Goal: Navigation & Orientation: Find specific page/section

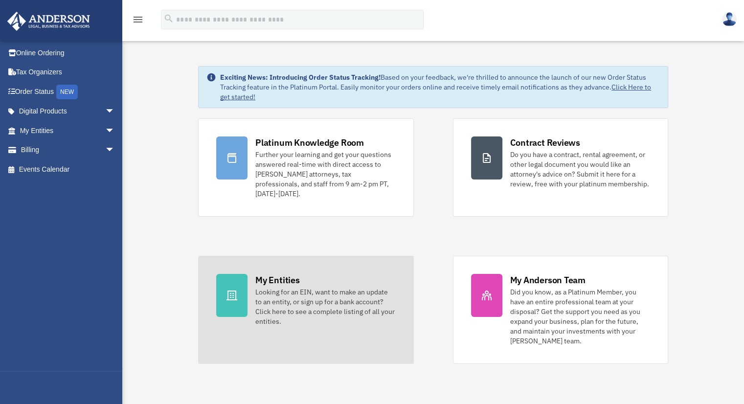
click at [313, 299] on div "Looking for an EIN, want to make an update to an entity, or sign up for a bank …" at bounding box center [325, 306] width 140 height 39
click at [268, 274] on div "My Entities" at bounding box center [277, 280] width 44 height 12
click at [233, 292] on div at bounding box center [231, 295] width 31 height 43
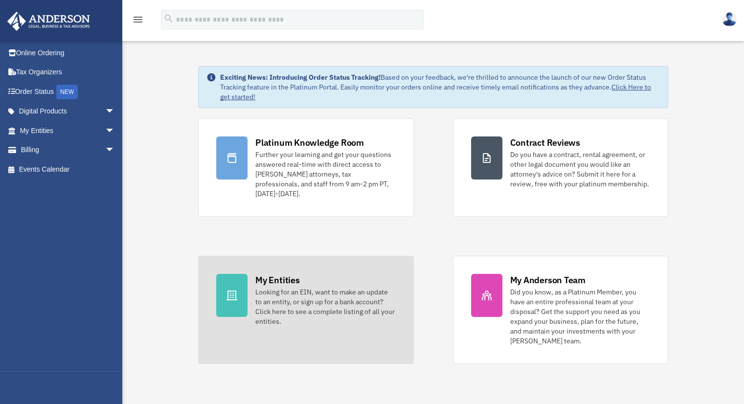
click at [307, 287] on div "Looking for an EIN, want to make an update to an entity, or sign up for a bank …" at bounding box center [325, 306] width 140 height 39
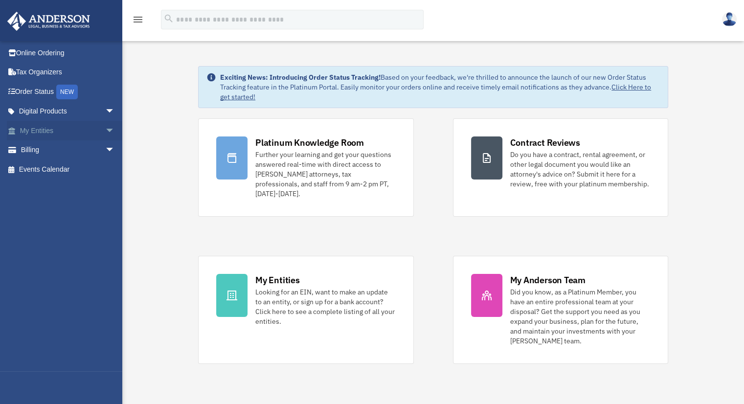
click at [105, 129] on span "arrow_drop_down" at bounding box center [115, 131] width 20 height 20
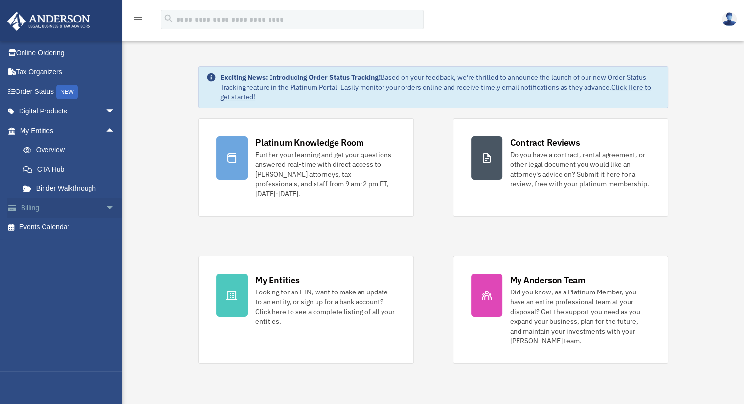
click at [105, 208] on span "arrow_drop_down" at bounding box center [115, 208] width 20 height 20
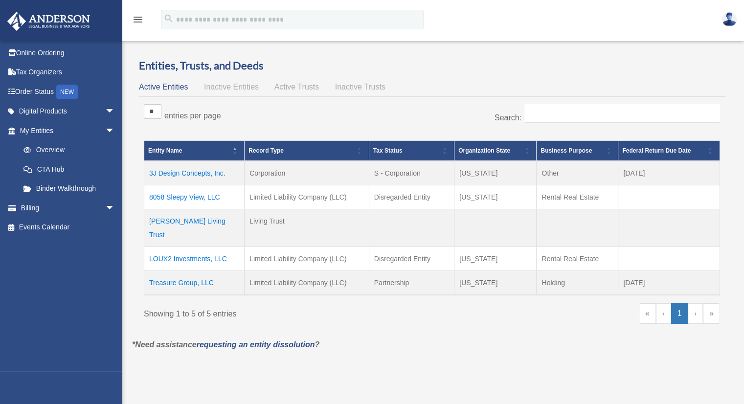
click at [70, 226] on div "[EMAIL_ADDRESS][DOMAIN_NAME] Sign Out [EMAIL_ADDRESS][DOMAIN_NAME] Online Order…" at bounding box center [61, 243] width 122 height 404
click at [312, 88] on span "Active Trusts" at bounding box center [296, 87] width 45 height 8
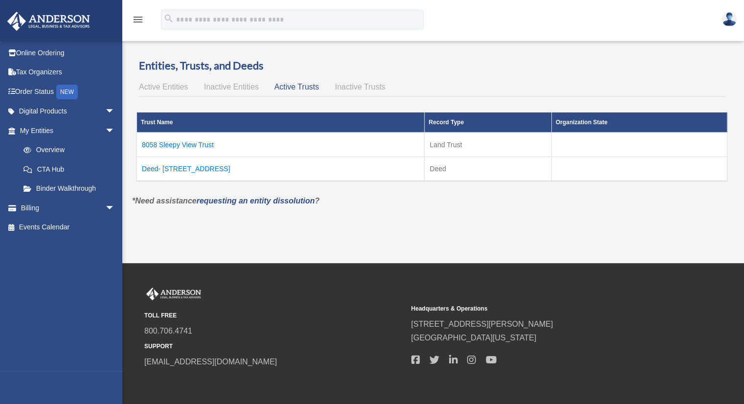
click at [205, 166] on td "Deed- 8058 Sleepy View Lane" at bounding box center [281, 169] width 288 height 24
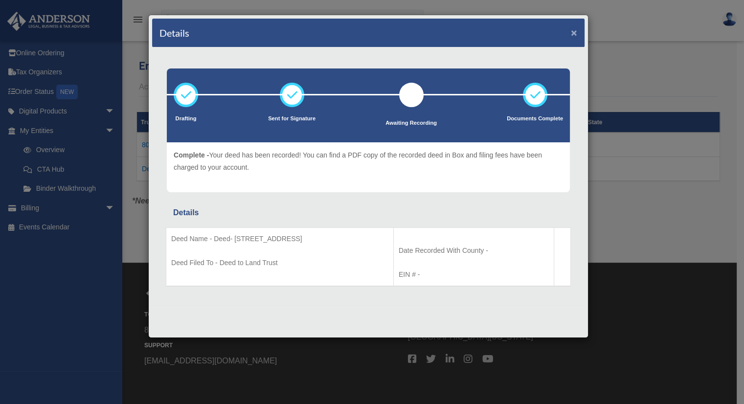
click at [571, 33] on button "×" at bounding box center [574, 32] width 6 height 10
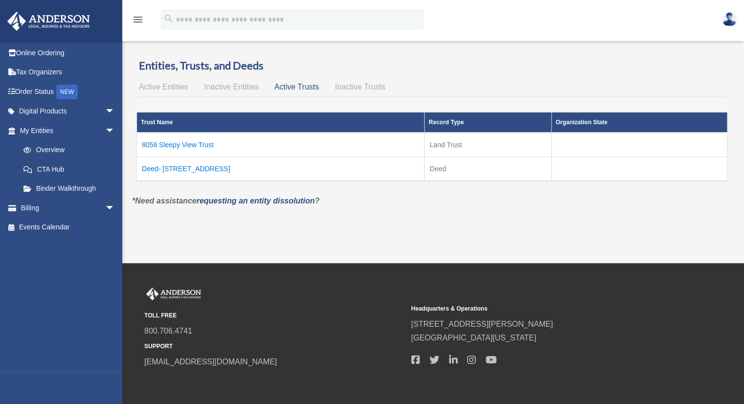
click at [185, 145] on td "8058 Sleepy View Trust" at bounding box center [281, 145] width 288 height 24
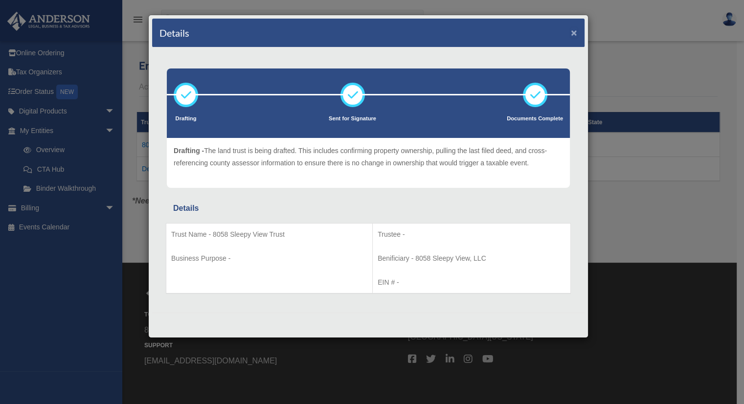
click at [572, 30] on button "×" at bounding box center [574, 32] width 6 height 10
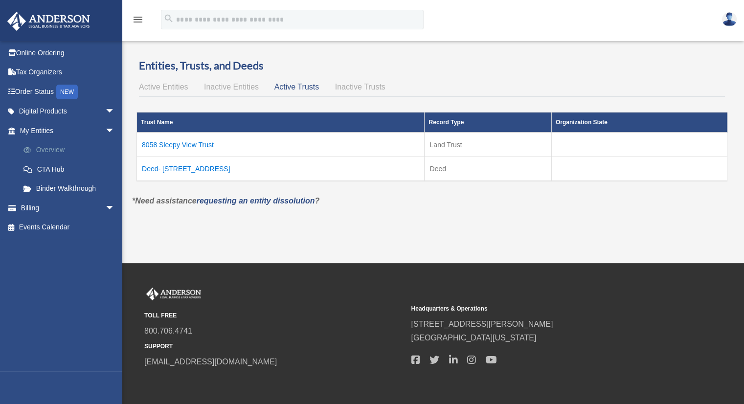
click at [57, 153] on link "Overview" at bounding box center [72, 150] width 116 height 20
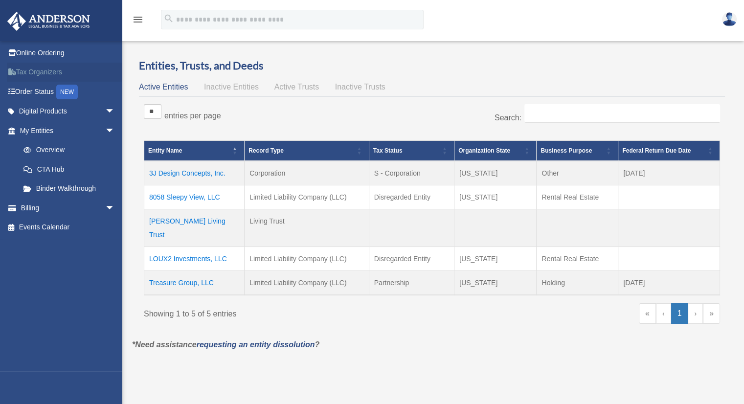
click at [37, 71] on link "Tax Organizers" at bounding box center [68, 73] width 123 height 20
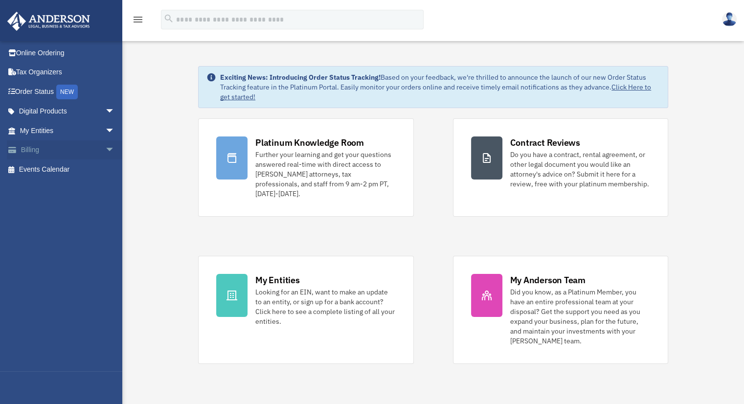
click at [105, 149] on span "arrow_drop_down" at bounding box center [115, 150] width 20 height 20
click at [65, 171] on link "$ Open Invoices" at bounding box center [72, 169] width 116 height 20
drag, startPoint x: 42, startPoint y: 232, endPoint x: 29, endPoint y: 225, distance: 14.4
click at [29, 225] on link "Events Calendar" at bounding box center [68, 228] width 123 height 20
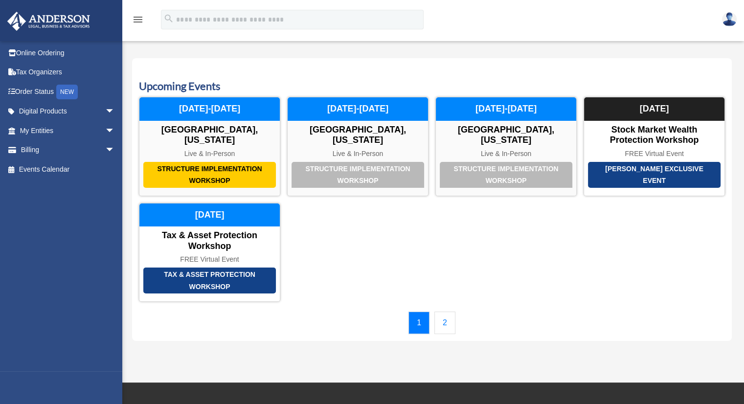
click at [448, 311] on link "2" at bounding box center [444, 322] width 21 height 22
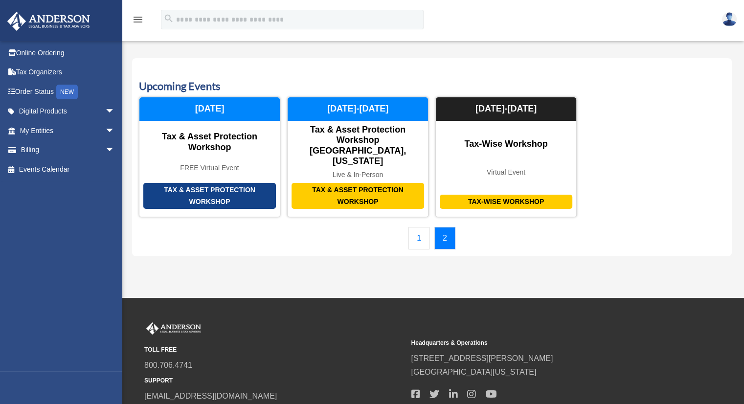
click at [421, 227] on link "1" at bounding box center [418, 238] width 21 height 22
